Goal: Communication & Community: Connect with others

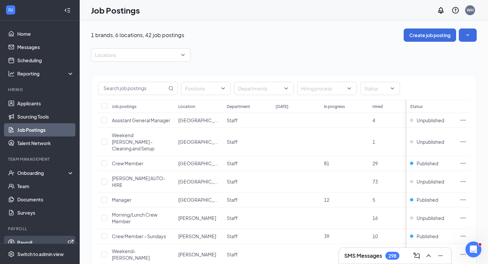
click at [27, 241] on link "Payroll" at bounding box center [45, 242] width 57 height 13
click at [285, 33] on div "1 brands, 6 locations, 42 job postings Create job posting" at bounding box center [284, 35] width 386 height 13
click at [25, 47] on link "Messages" at bounding box center [45, 46] width 57 height 13
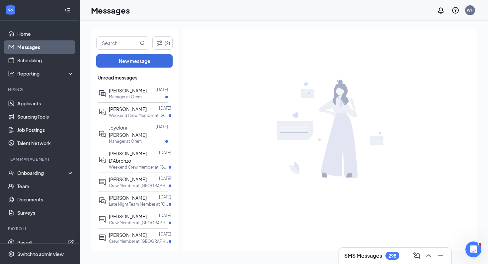
click at [188, 5] on div "Messages WH" at bounding box center [284, 10] width 408 height 21
click at [141, 21] on div "(2) New message Unread messages [PERSON_NAME] [DATE] Manager at Orem [PERSON_NA…" at bounding box center [284, 143] width 408 height 244
